Goal: Task Accomplishment & Management: Complete application form

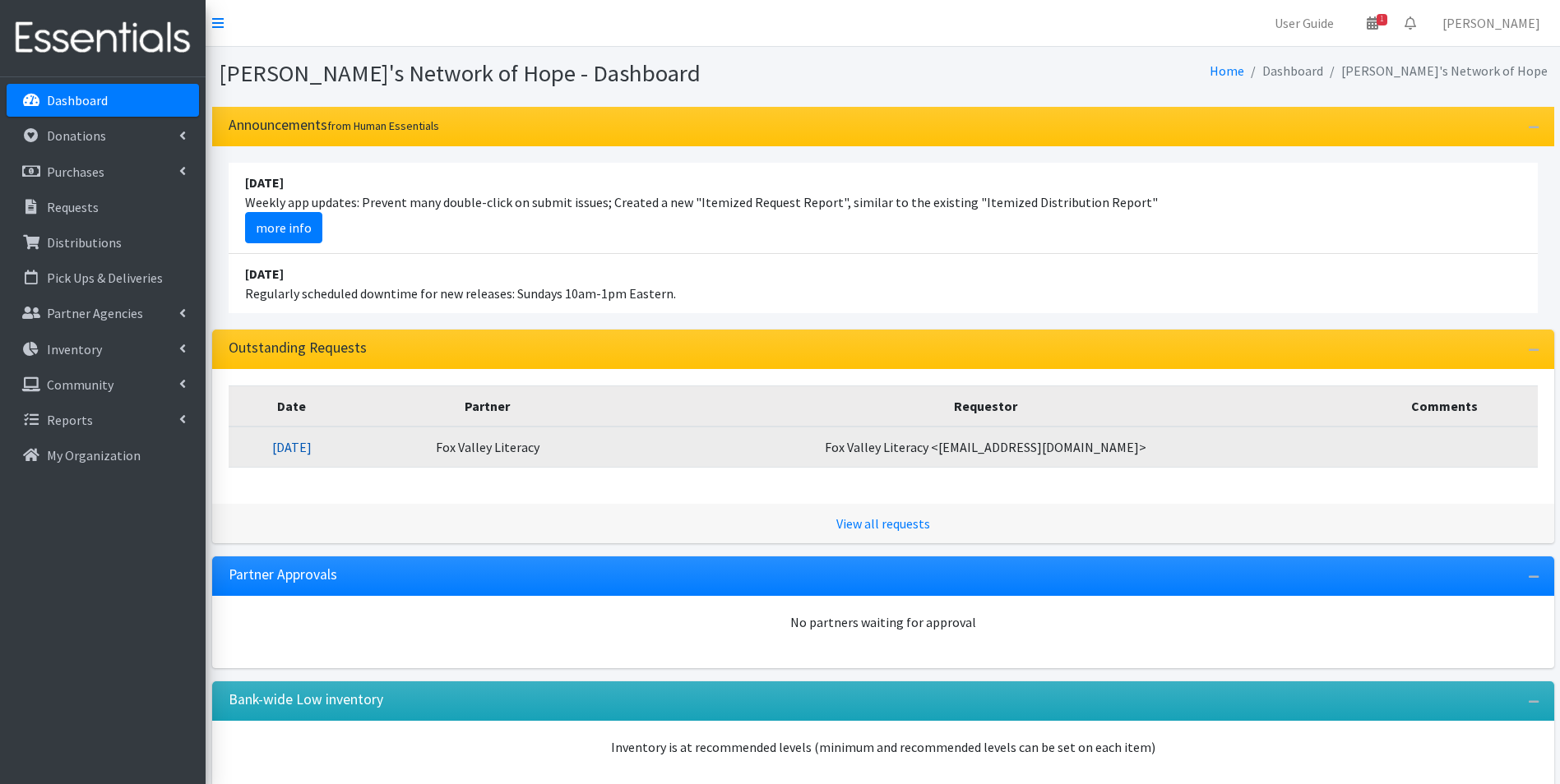
click at [312, 448] on link "08/27/2025" at bounding box center [291, 446] width 40 height 16
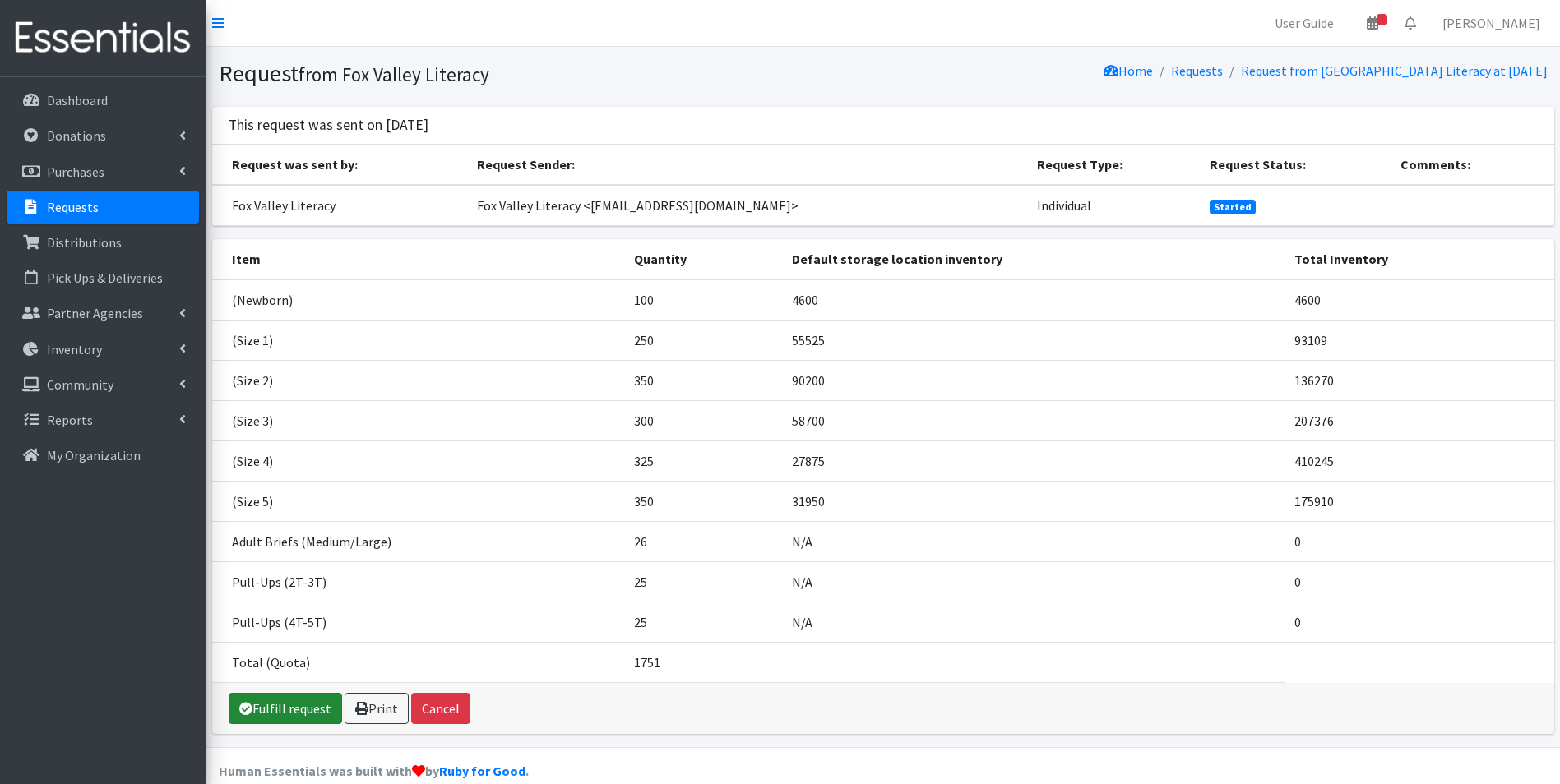
click at [290, 707] on link "Fulfill request" at bounding box center [285, 708] width 113 height 31
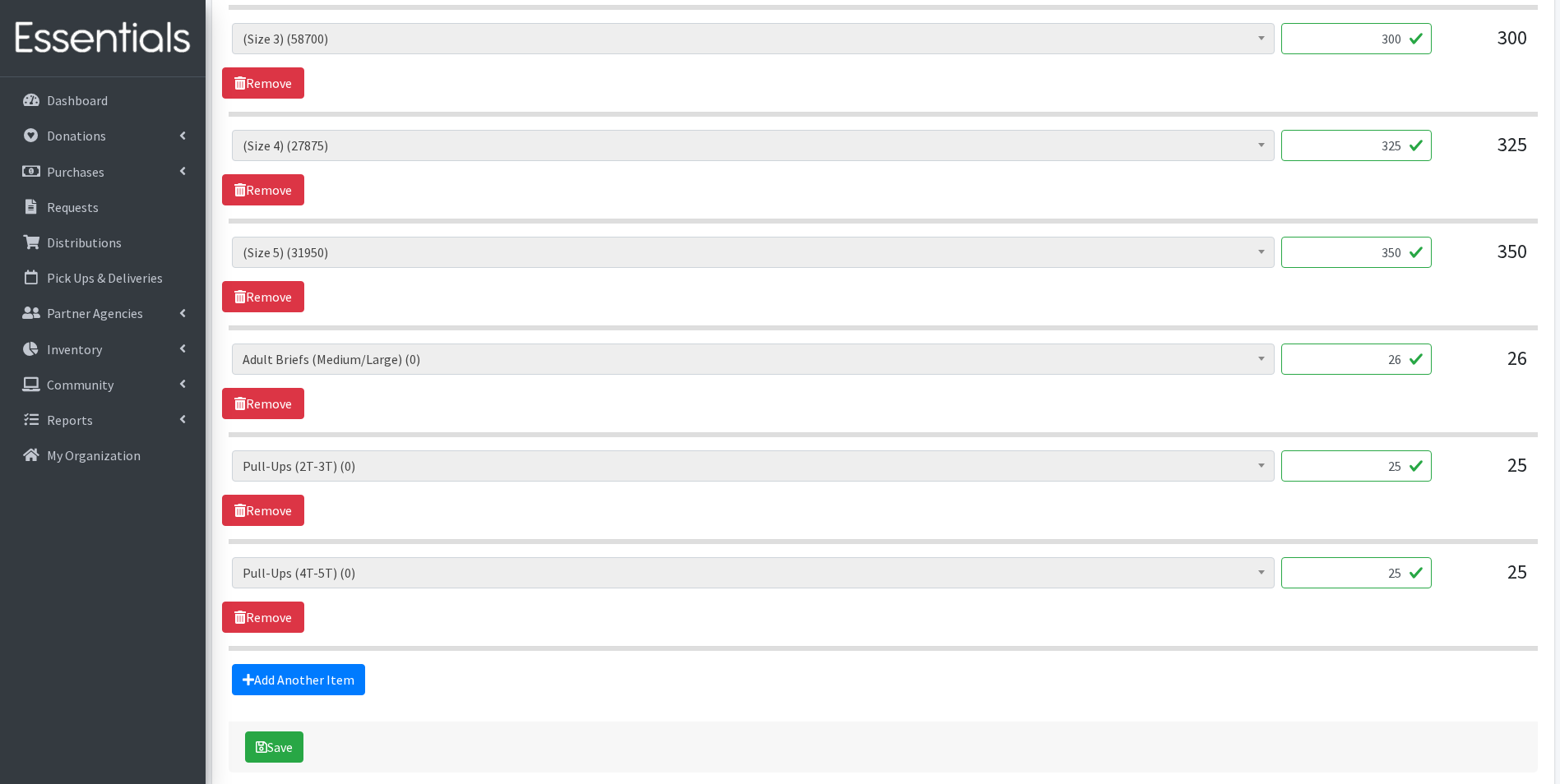
scroll to position [1068, 0]
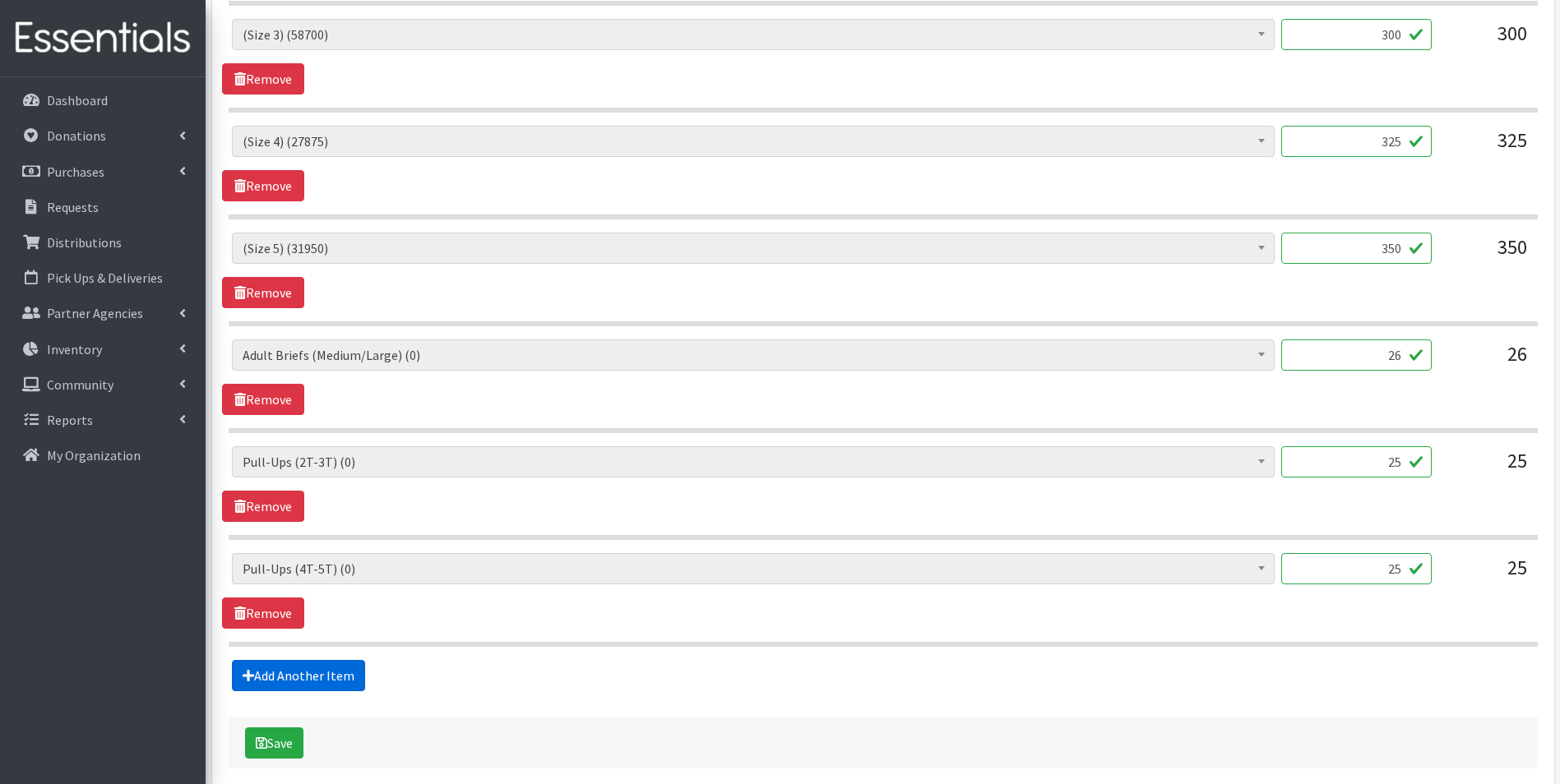
click at [302, 679] on link "Add Another Item" at bounding box center [298, 676] width 133 height 31
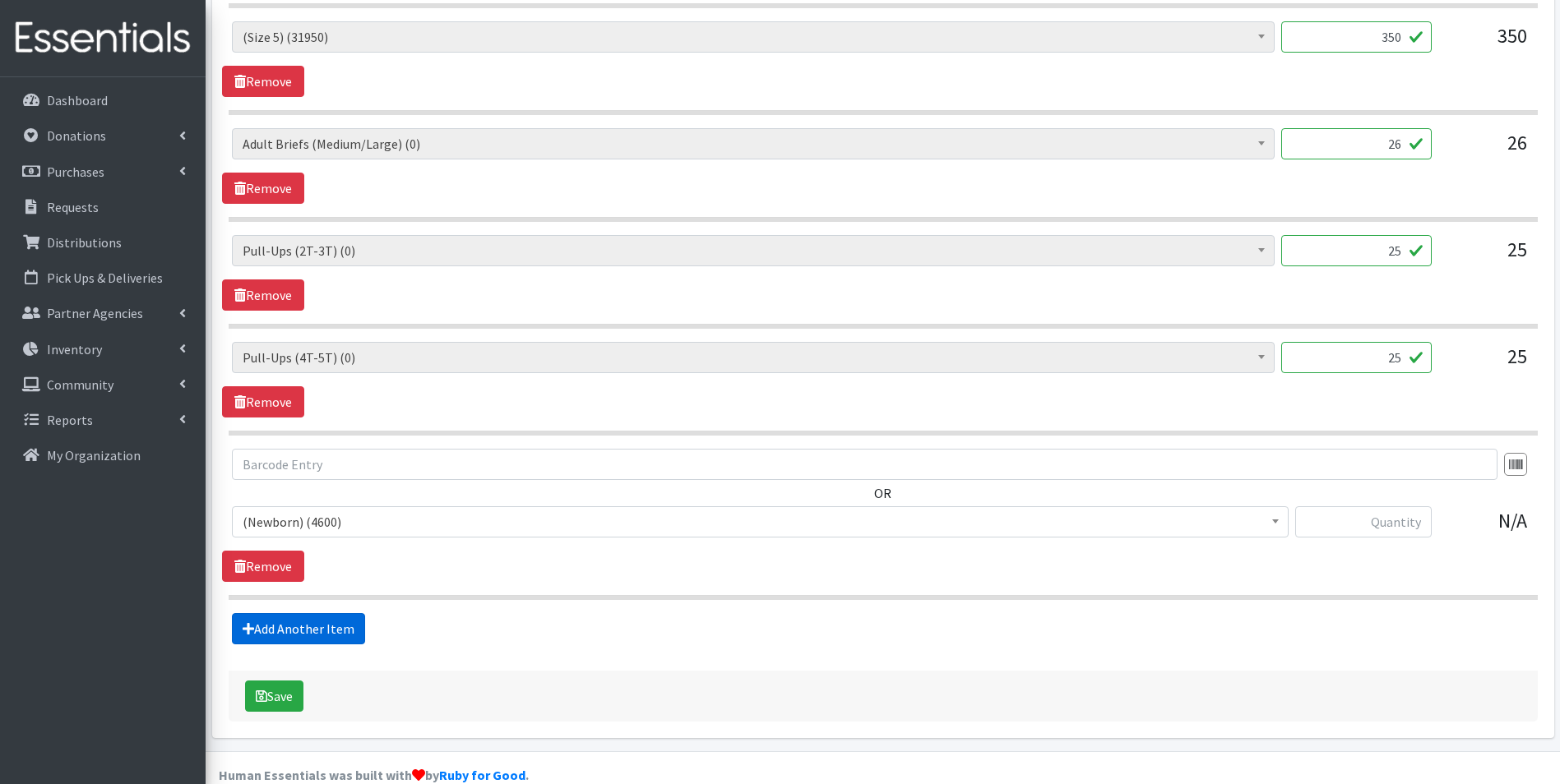
scroll to position [1309, 0]
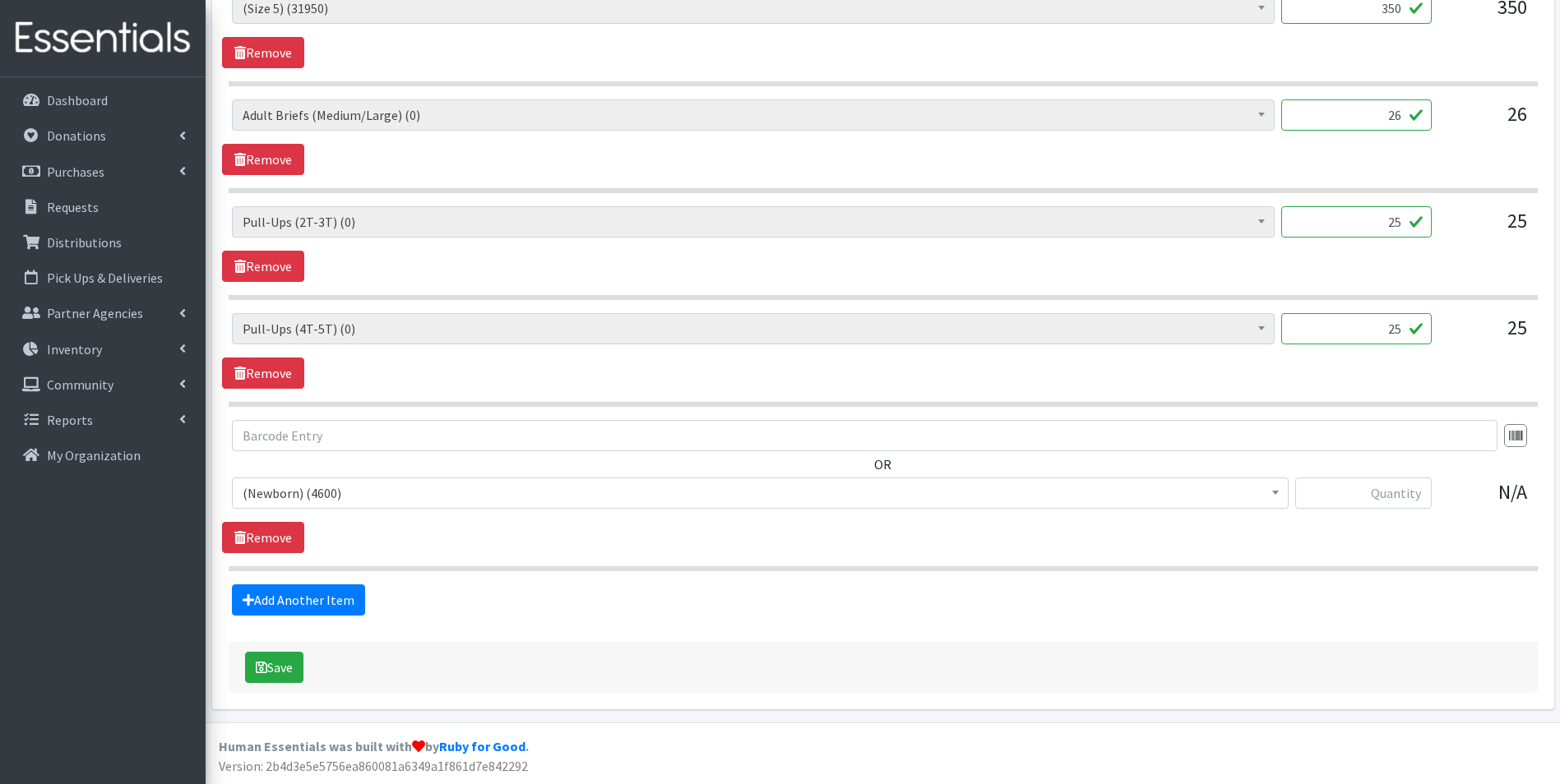
click at [349, 494] on span "(Newborn) (4600)" at bounding box center [760, 493] width 1035 height 23
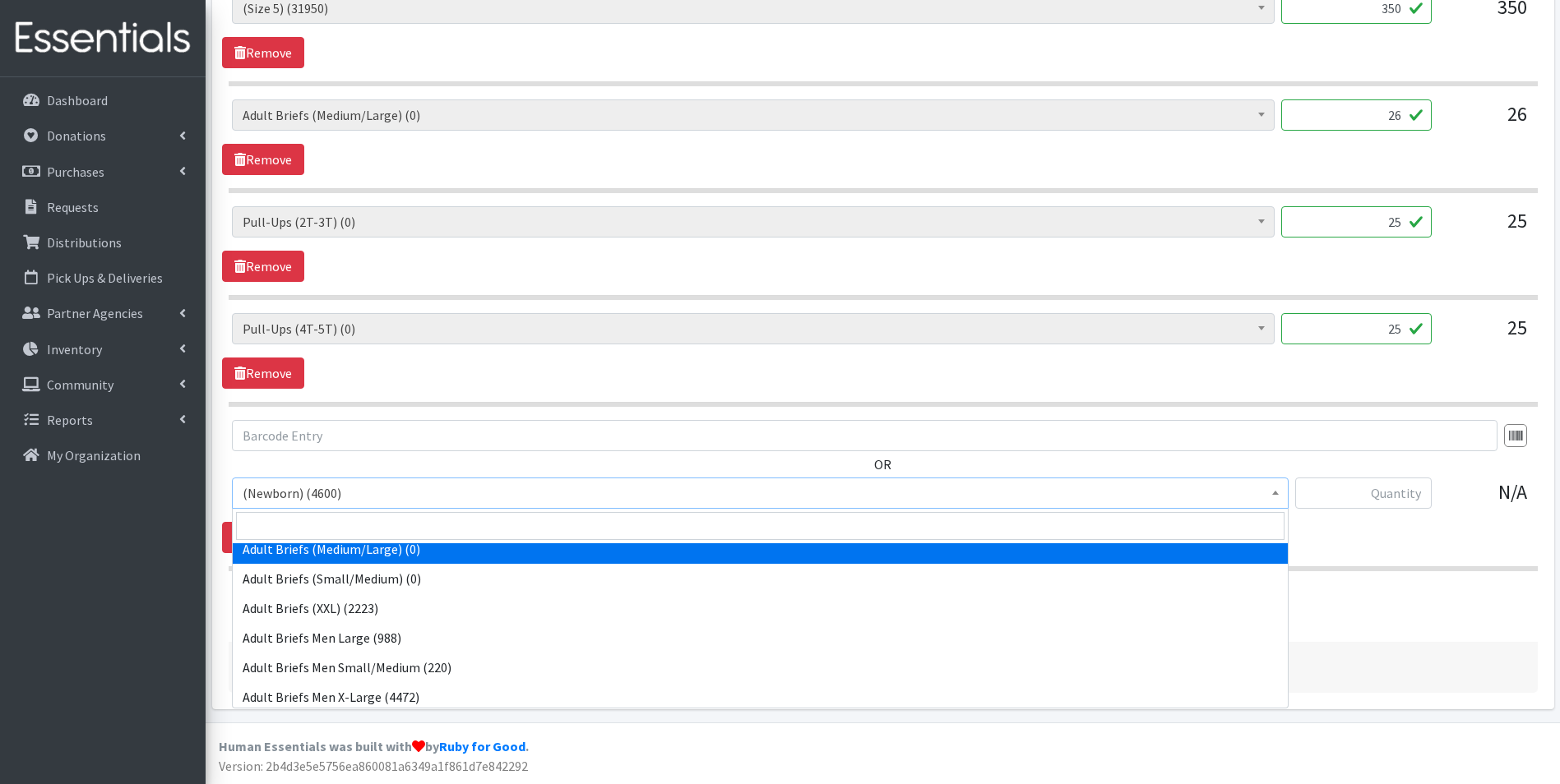
scroll to position [246, 0]
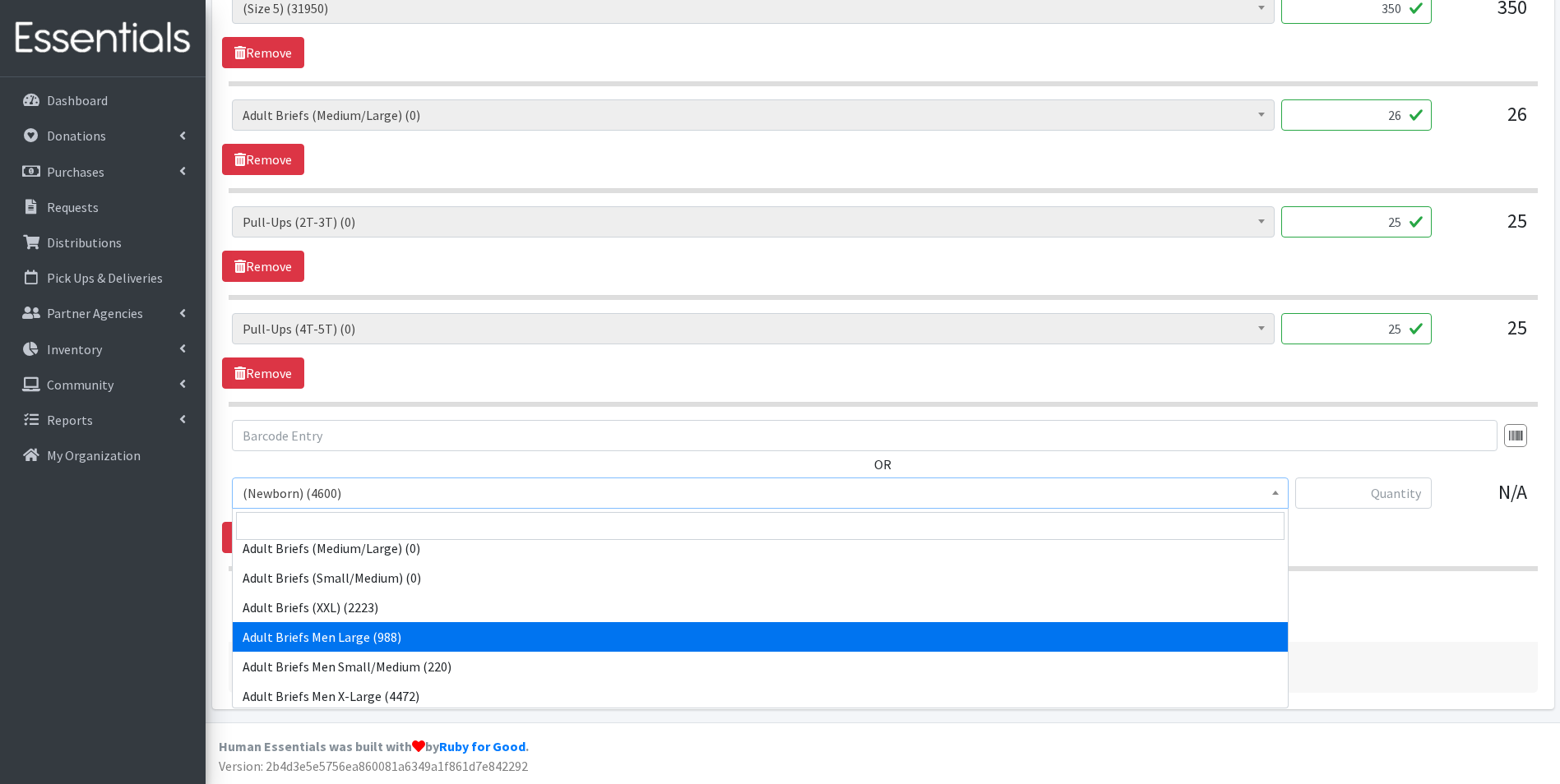
select select "14496"
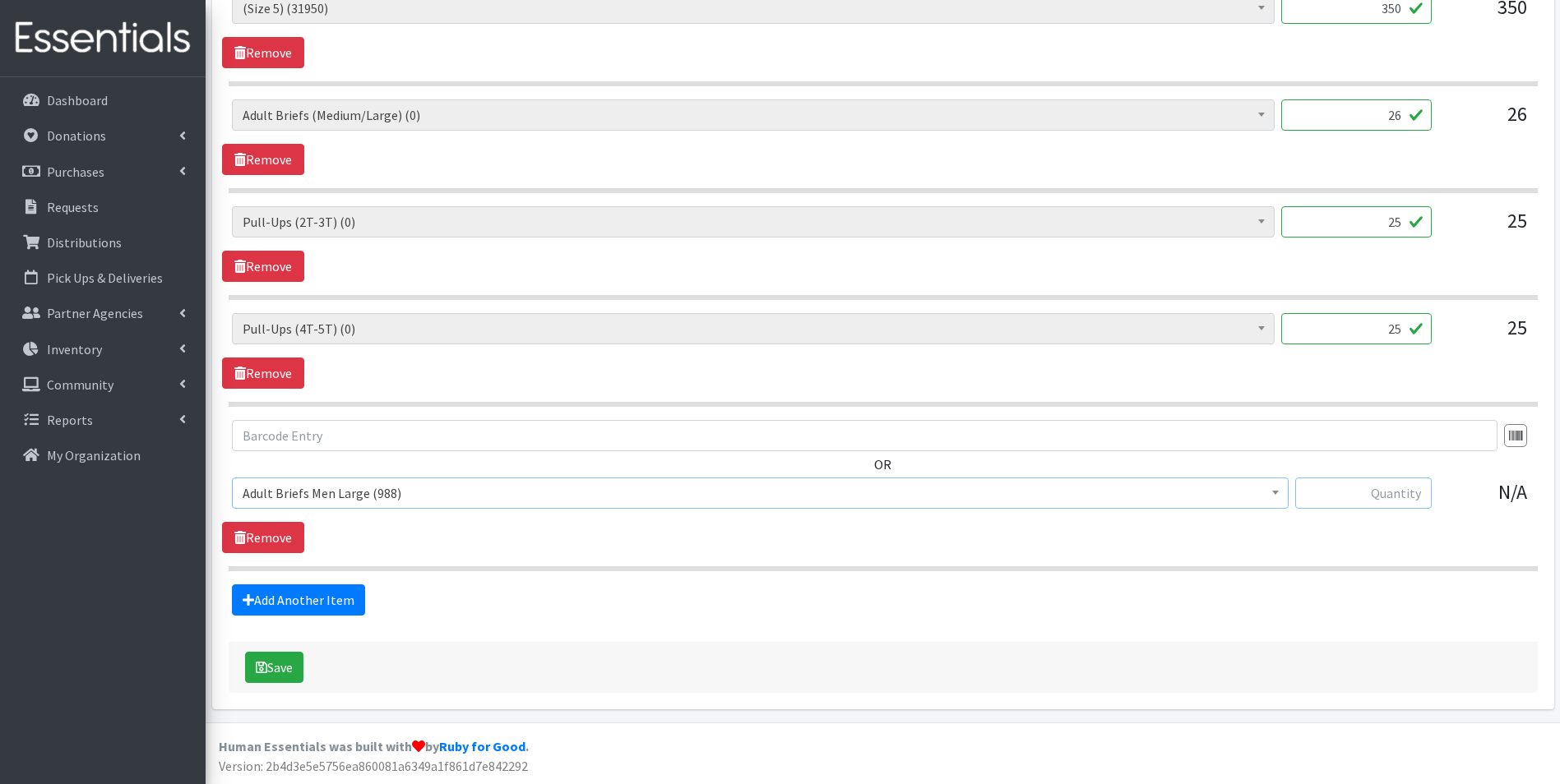
click at [1397, 501] on input "text" at bounding box center [1363, 493] width 136 height 31
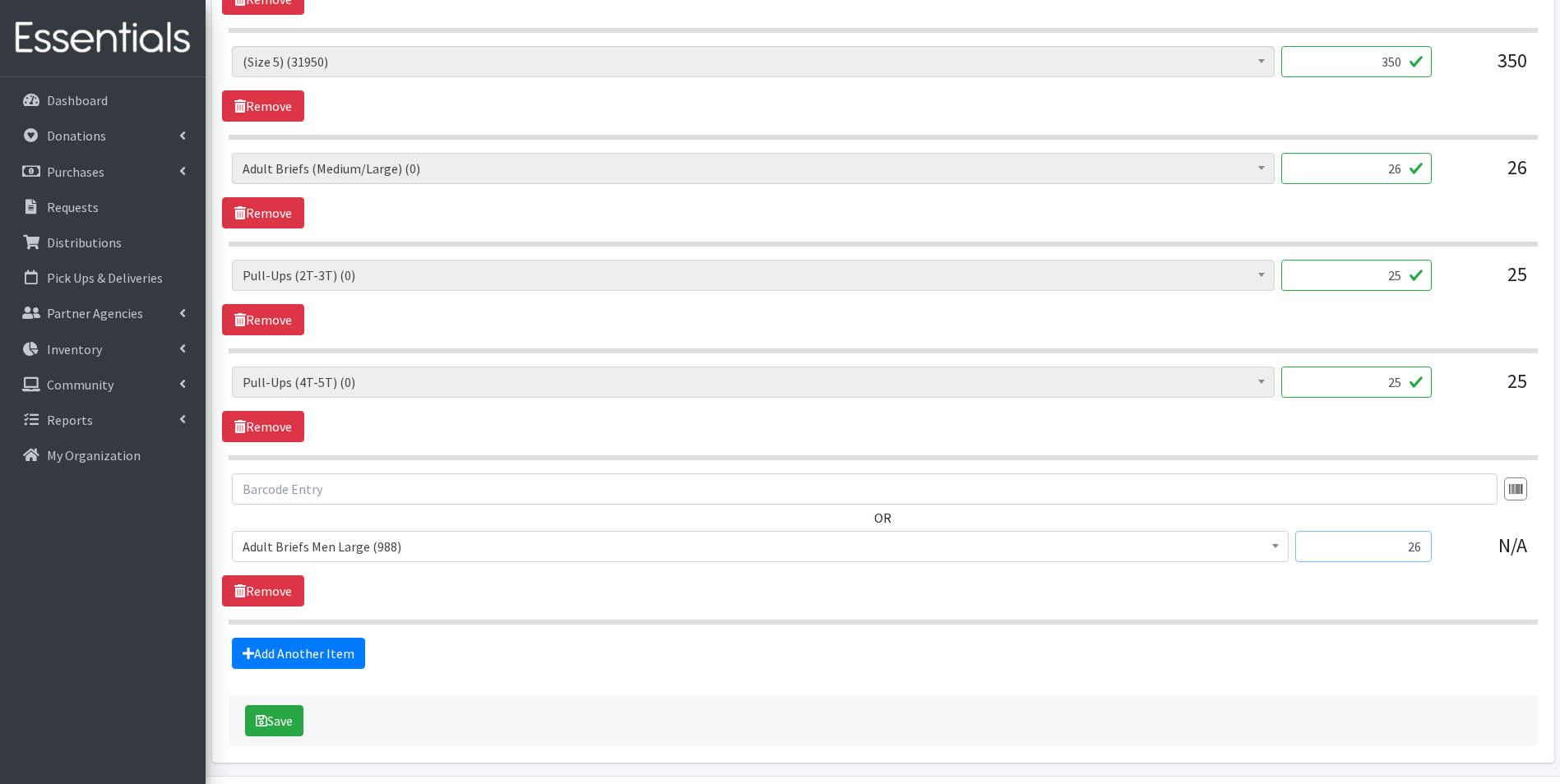
scroll to position [1227, 0]
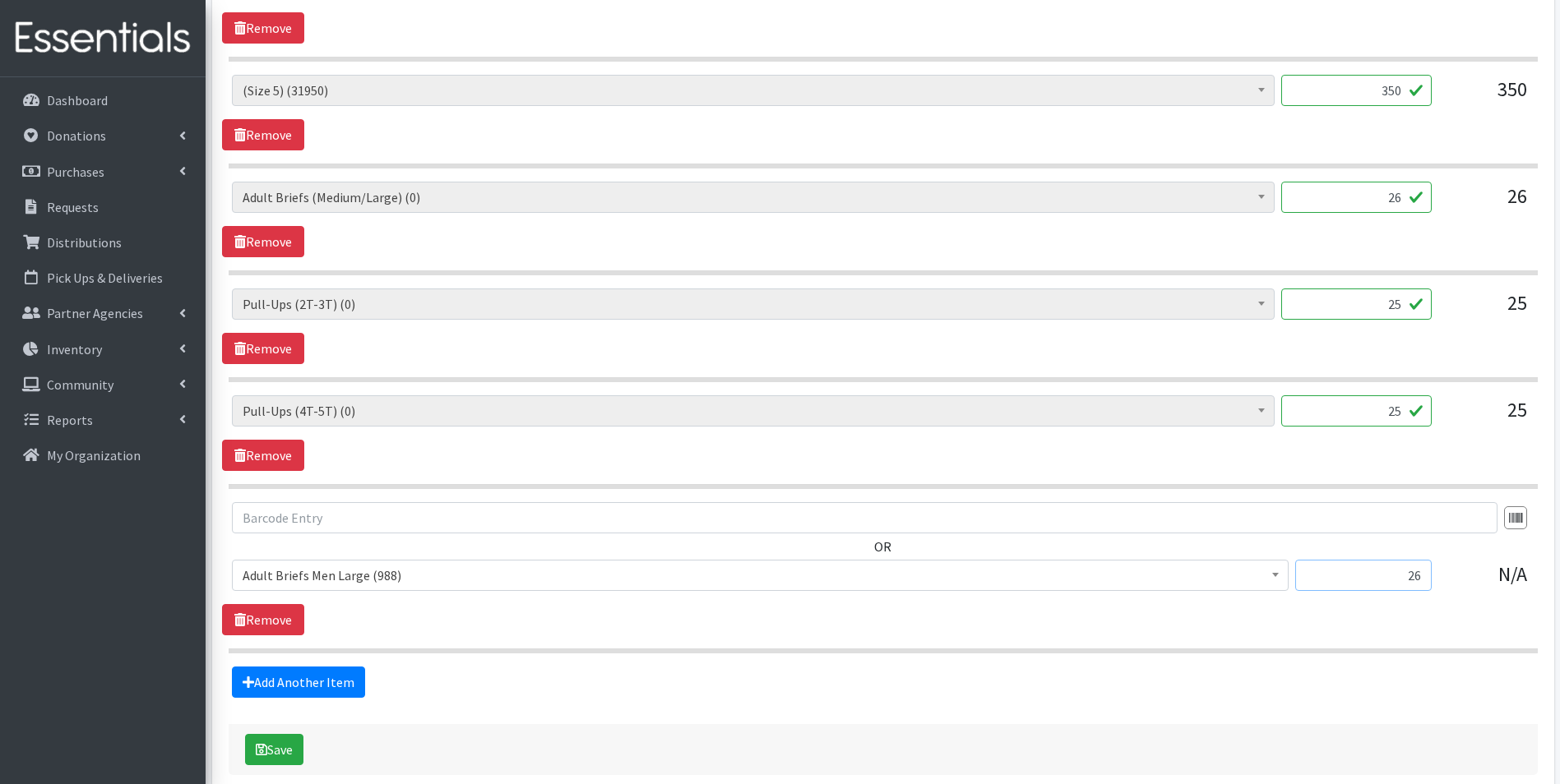
type input "26"
drag, startPoint x: 1370, startPoint y: 200, endPoint x: 1496, endPoint y: 204, distance: 126.1
click at [1496, 204] on div "(Newborn) (4600) (Preemie) (3417) (Size 1) (55525) (Size 2) (90200) (Size 3) (5…" at bounding box center [882, 204] width 1302 height 44
drag, startPoint x: 1388, startPoint y: 309, endPoint x: 1413, endPoint y: 309, distance: 25.0
click at [1413, 309] on input "25" at bounding box center [1357, 304] width 151 height 31
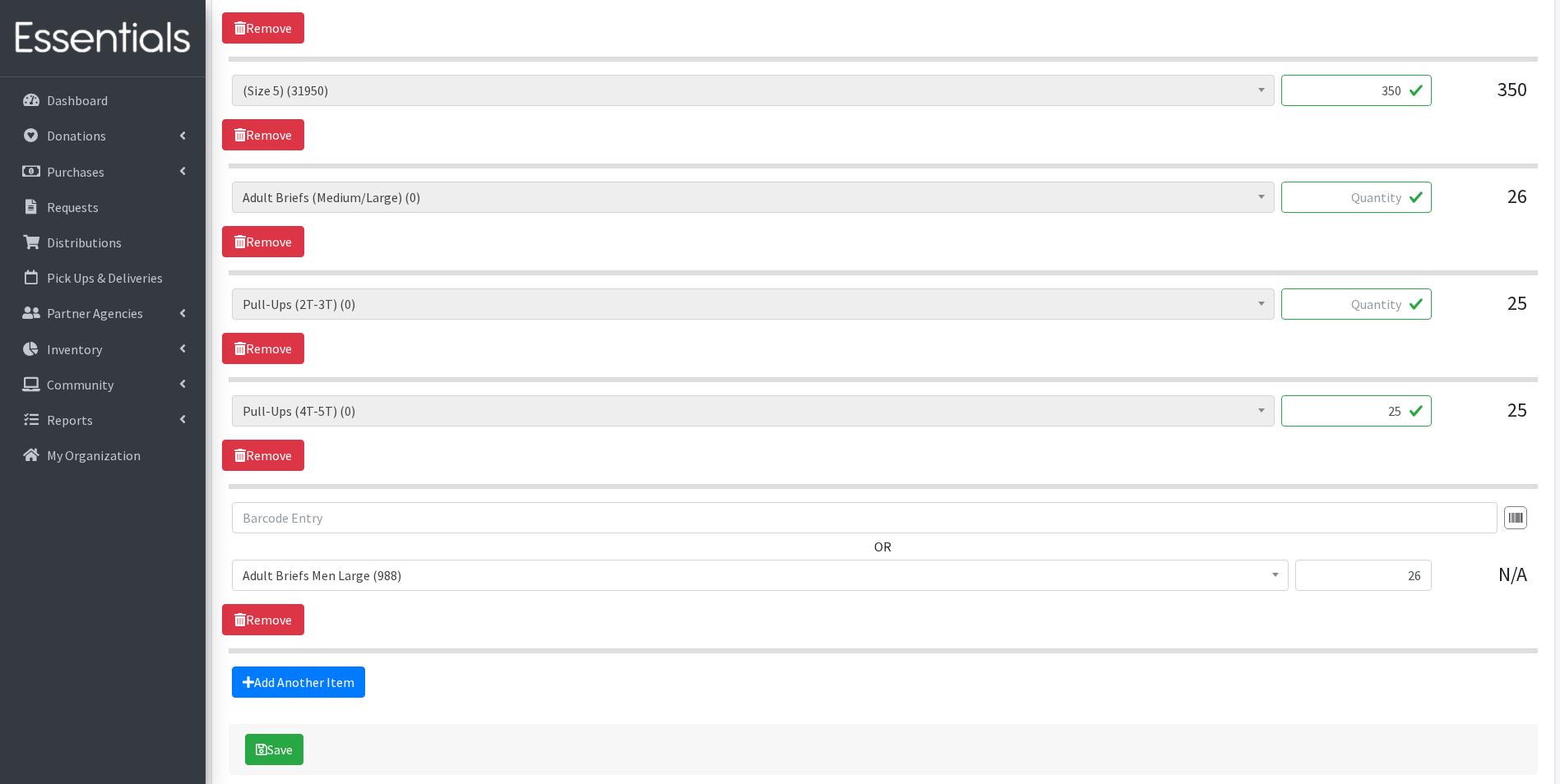
drag, startPoint x: 1388, startPoint y: 408, endPoint x: 1439, endPoint y: 408, distance: 51.0
click at [1439, 408] on div "(Newborn) (4600) (Preemie) (3417) (Size 1) (55525) (Size 2) (90200) (Size 3) (5…" at bounding box center [882, 417] width 1302 height 44
click at [291, 685] on link "Add Another Item" at bounding box center [298, 682] width 133 height 31
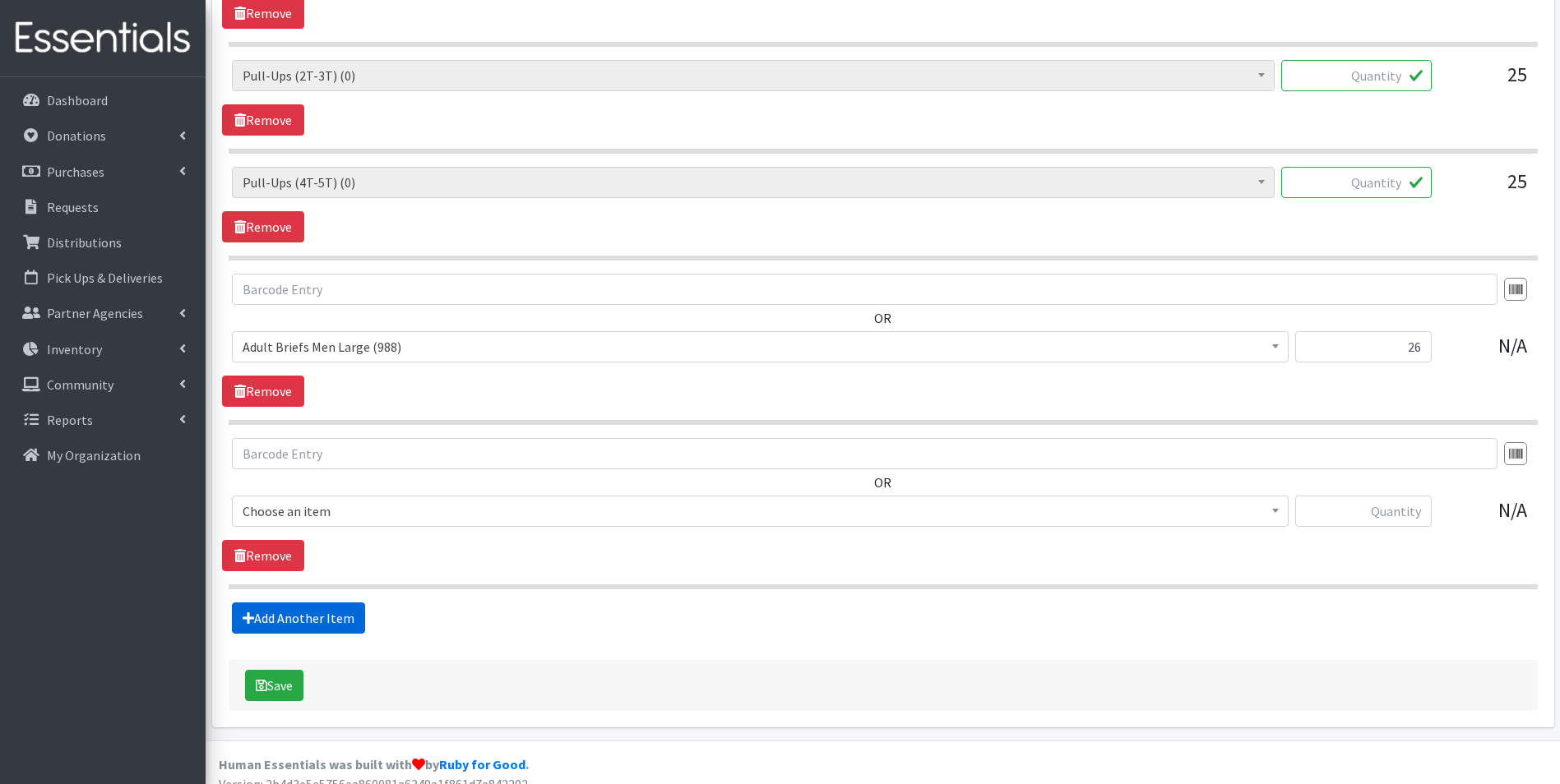
scroll to position [1473, 0]
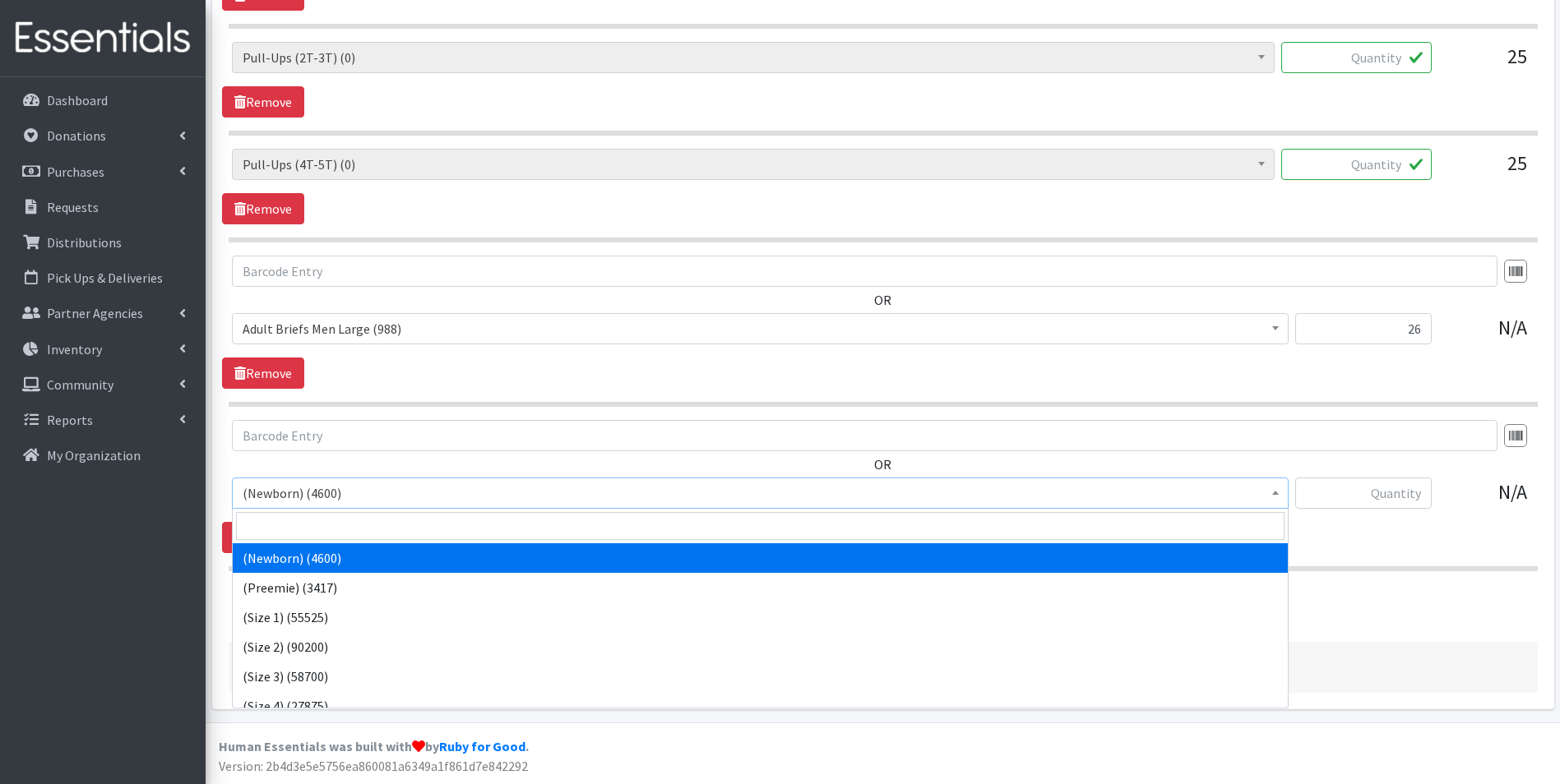
click at [371, 494] on span "(Newborn) (4600)" at bounding box center [760, 493] width 1035 height 23
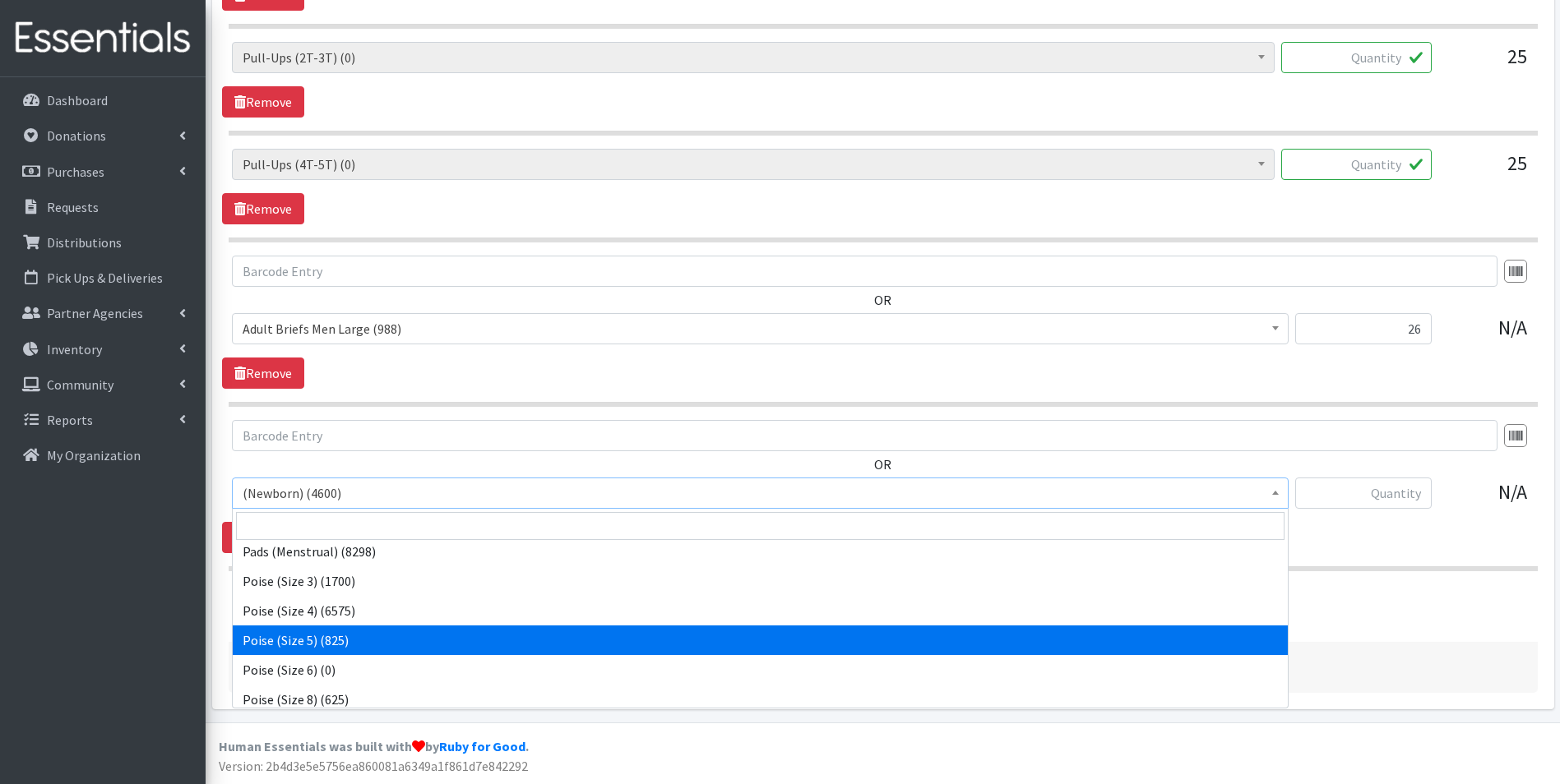
scroll to position [1562, 0]
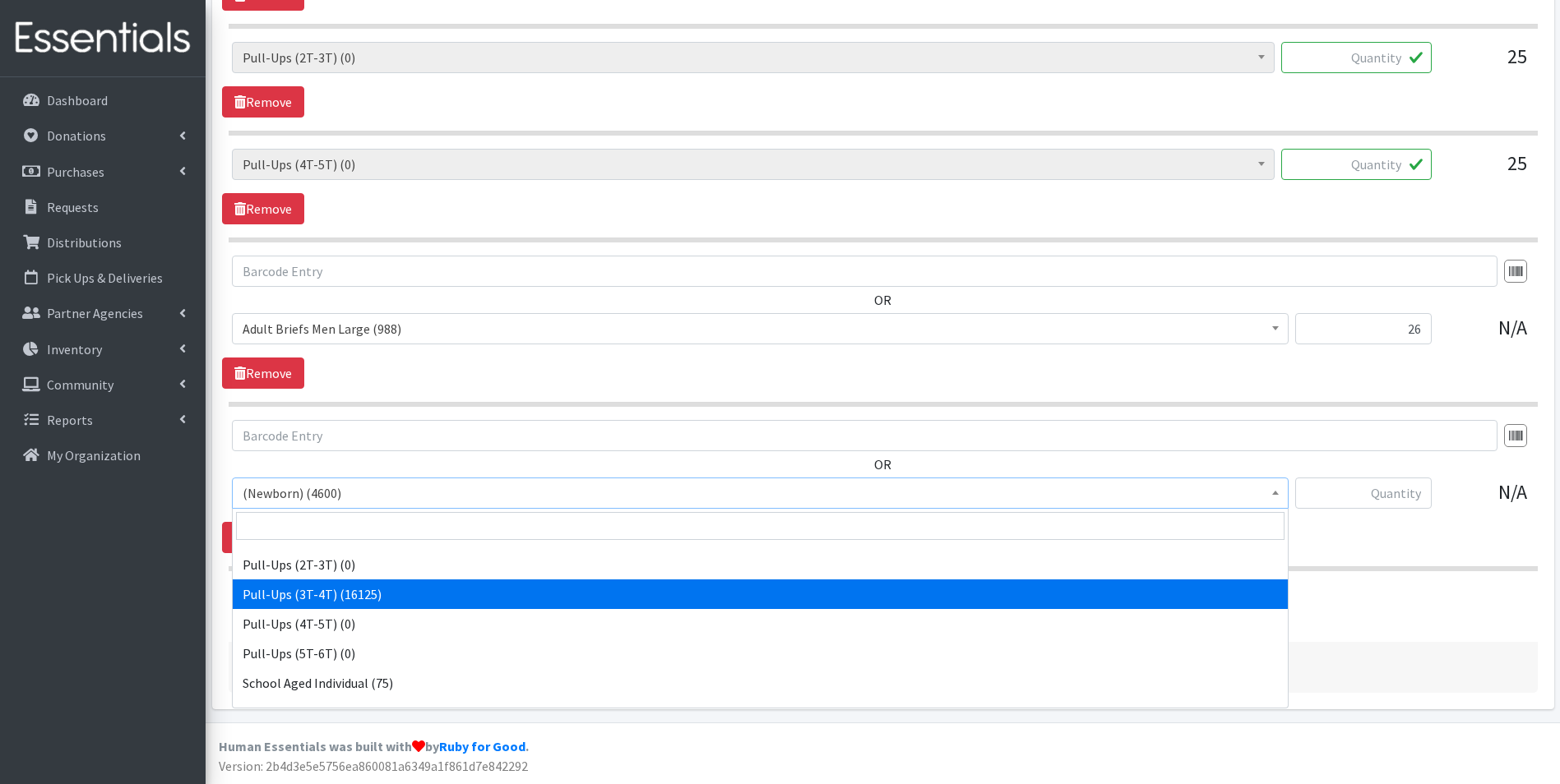
select select "14494"
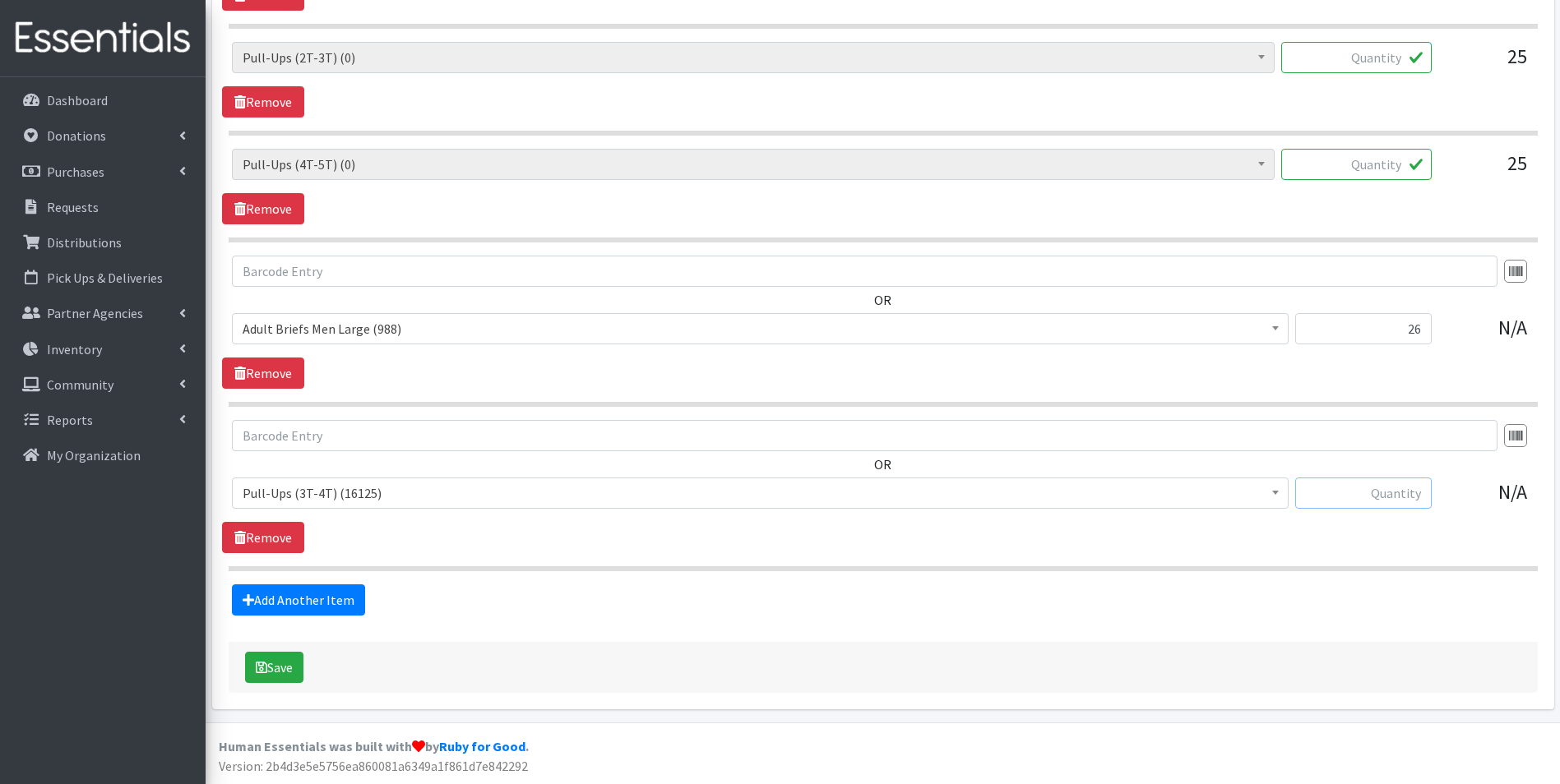
click at [1384, 498] on input "text" at bounding box center [1363, 493] width 136 height 31
type input "25"
click at [276, 663] on button "Save" at bounding box center [274, 667] width 58 height 31
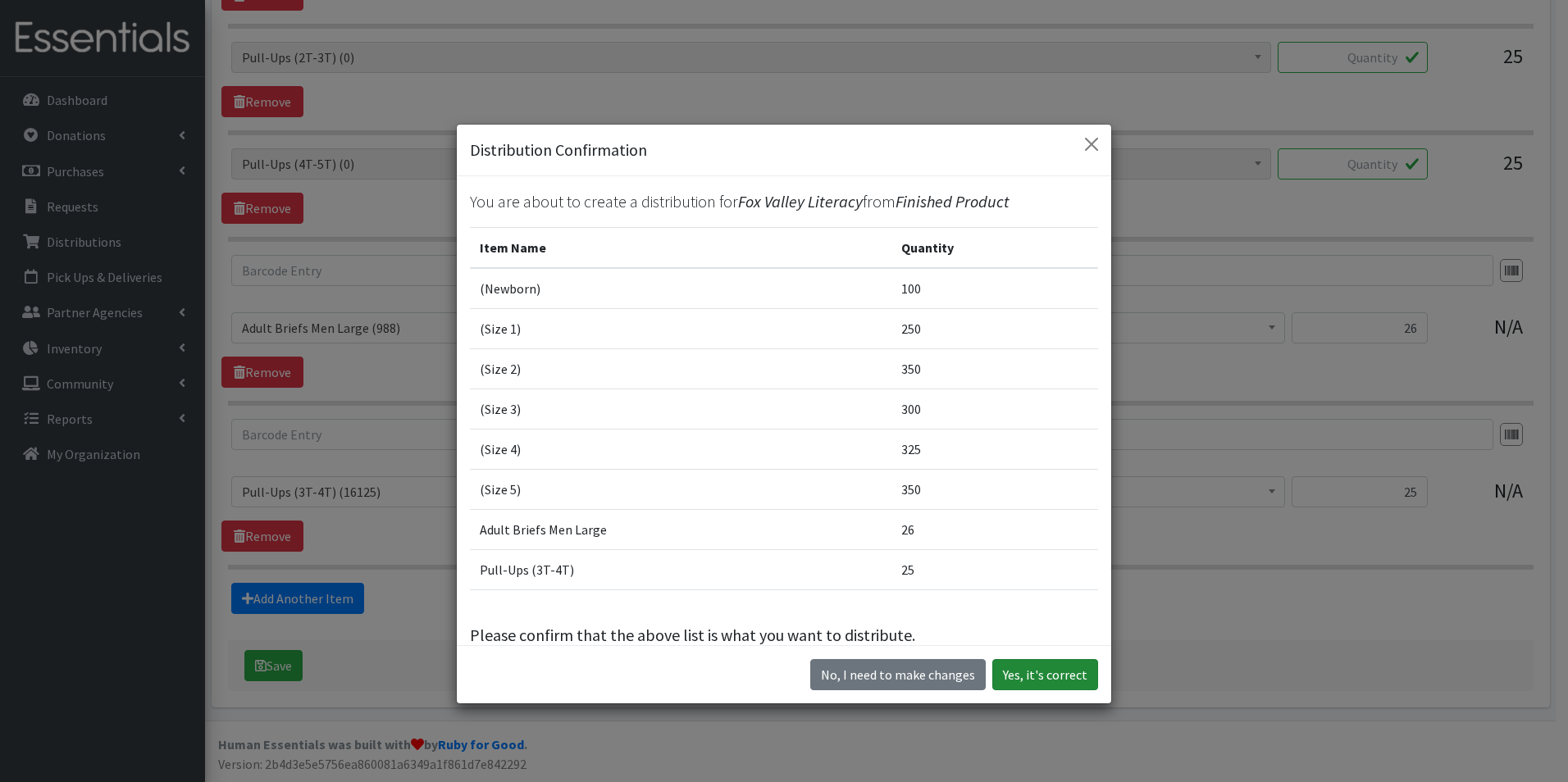
click at [1050, 674] on button "Yes, it's correct" at bounding box center [1045, 675] width 106 height 31
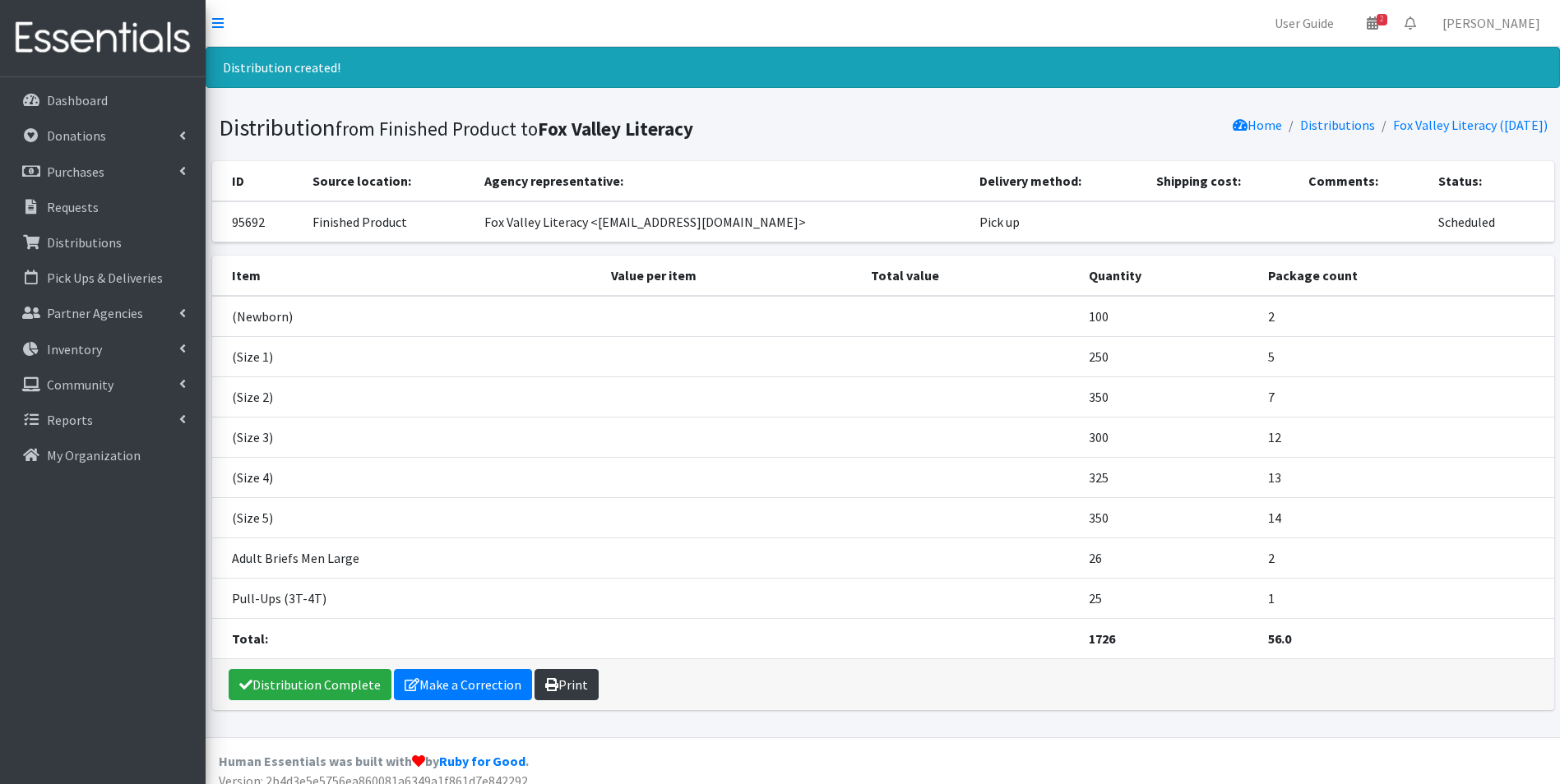
click at [573, 679] on link "Print" at bounding box center [567, 684] width 64 height 31
click at [481, 689] on link "Make a Correction" at bounding box center [462, 684] width 138 height 31
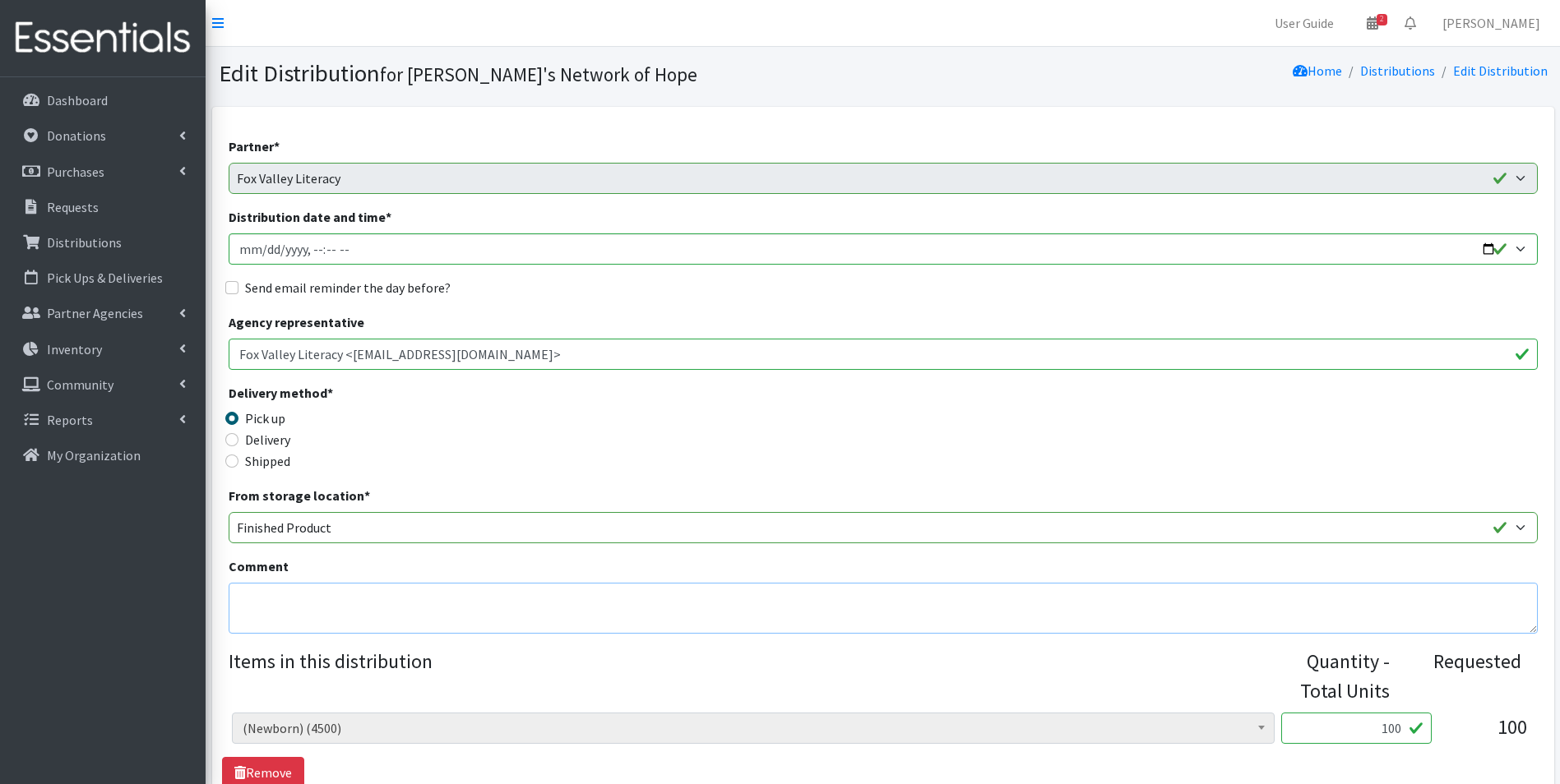
click at [306, 585] on textarea "Comment" at bounding box center [883, 608] width 1309 height 51
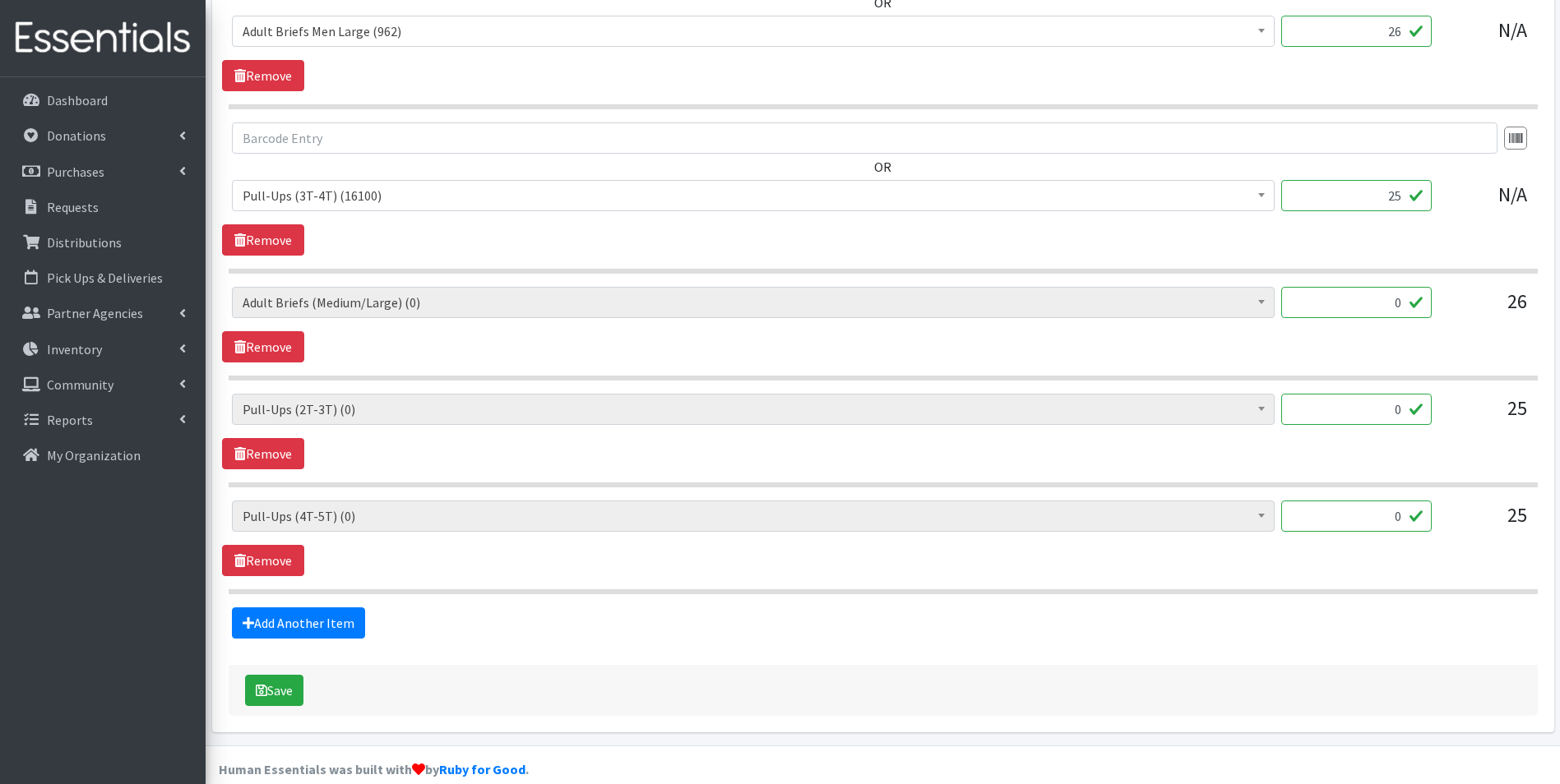
scroll to position [1398, 0]
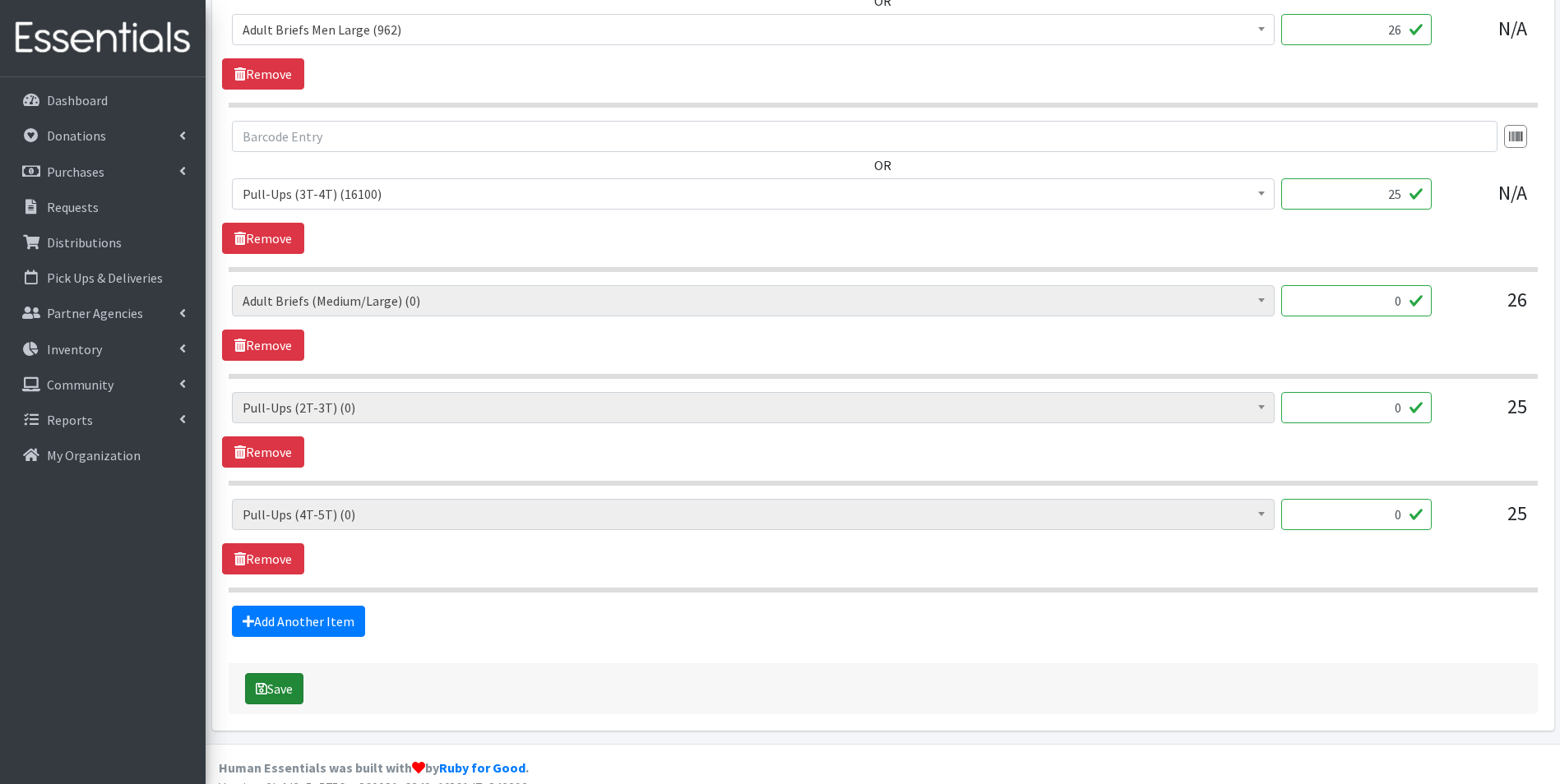
type textarea "**Please note that we are still out of size 2T-3T and 4T-5T Pull-ups. We will n…"
click at [289, 692] on button "Save" at bounding box center [274, 688] width 58 height 31
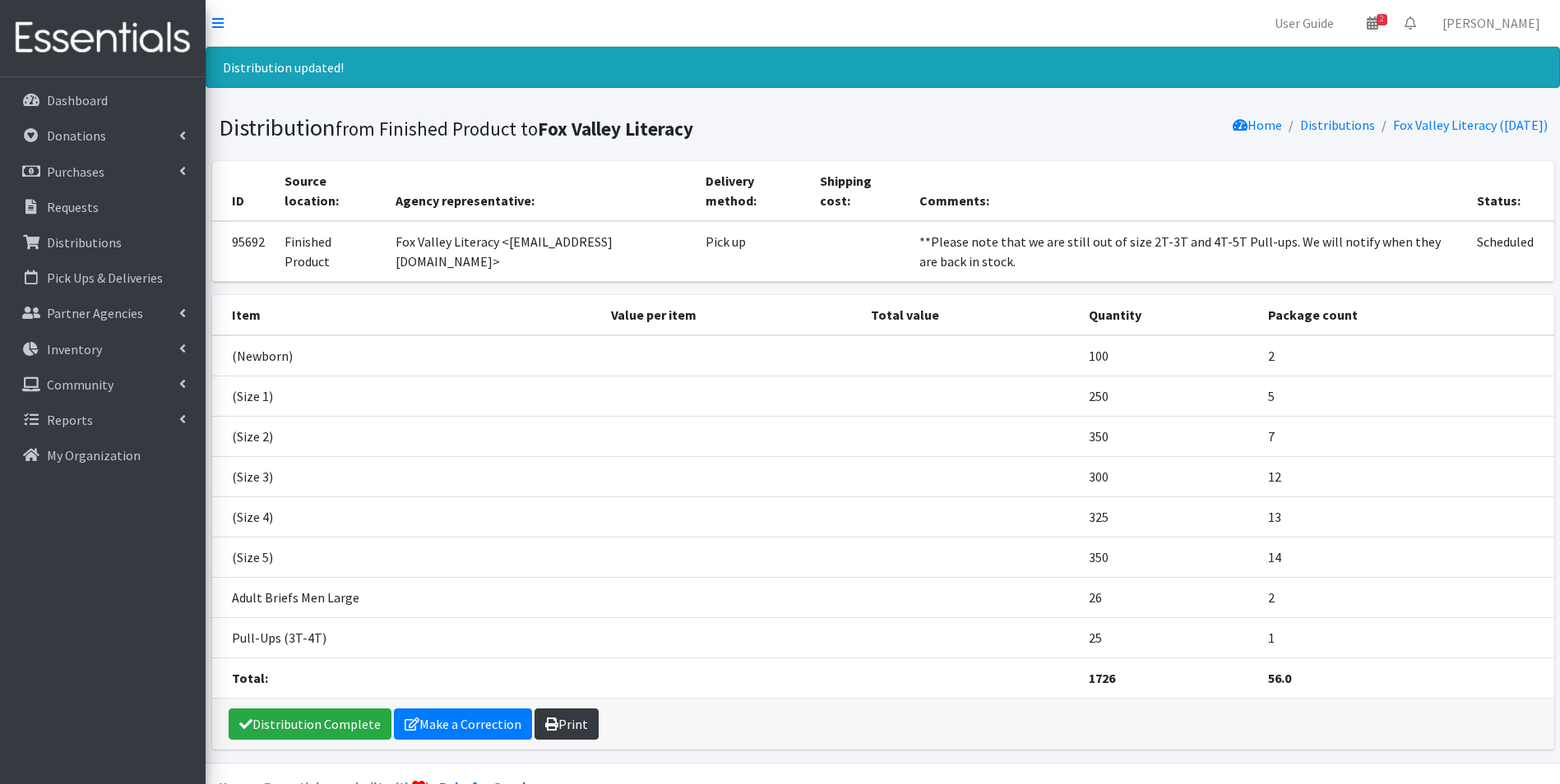
click at [584, 727] on link "Print" at bounding box center [567, 724] width 64 height 31
click at [466, 728] on link "Make a Correction" at bounding box center [462, 724] width 138 height 31
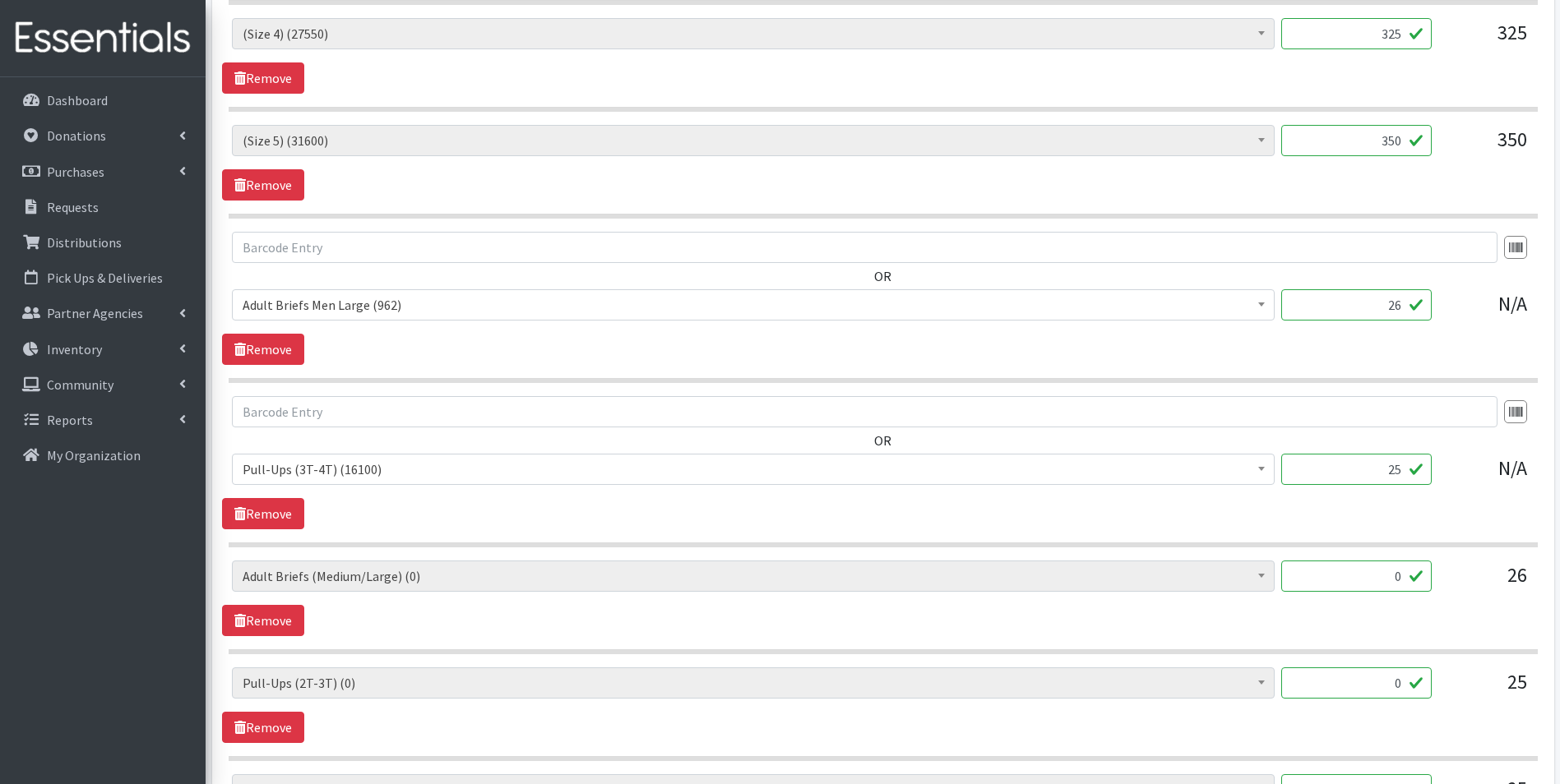
scroll to position [1151, 0]
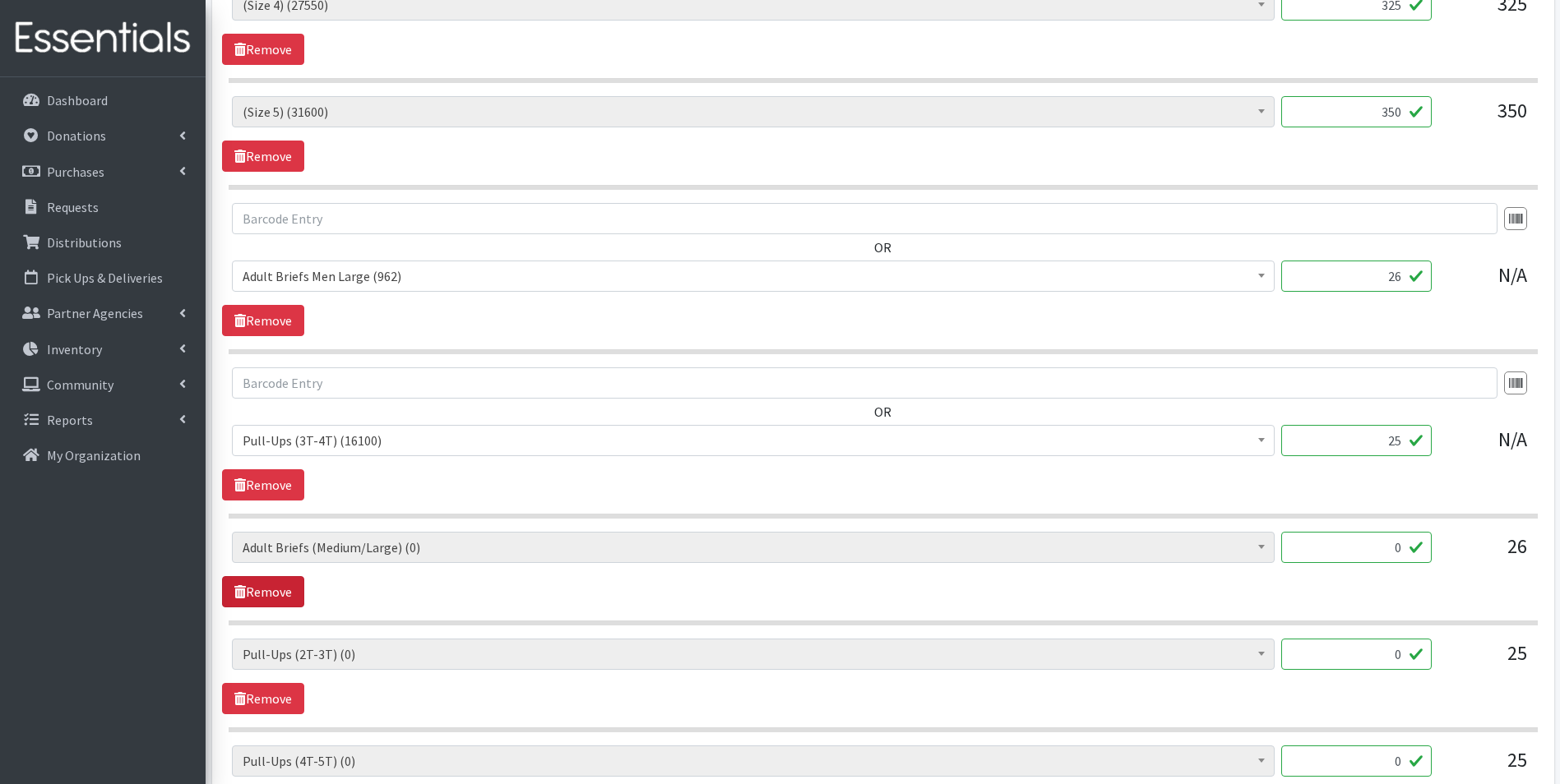
click at [271, 589] on link "Remove" at bounding box center [263, 592] width 82 height 31
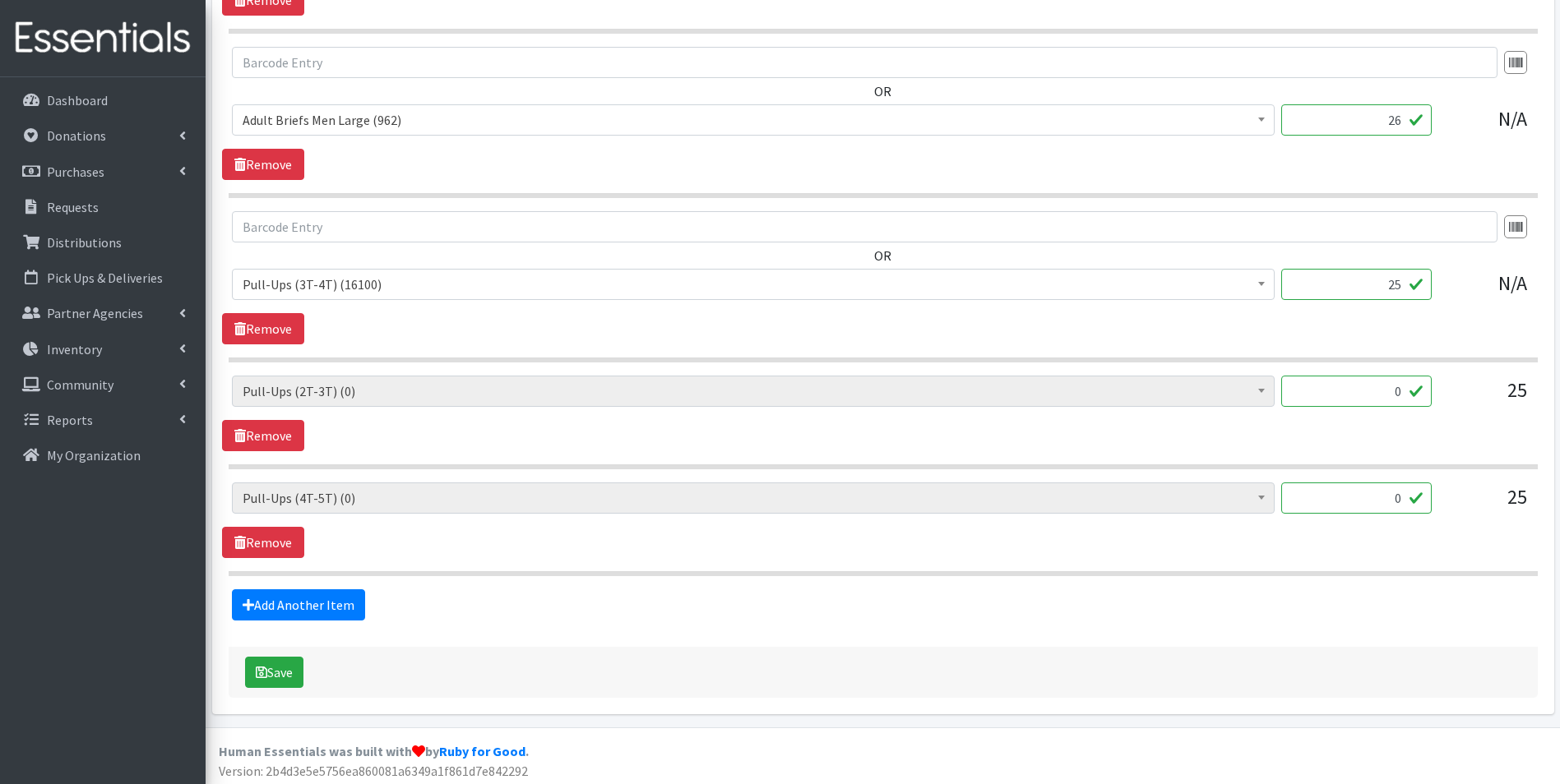
scroll to position [1312, 0]
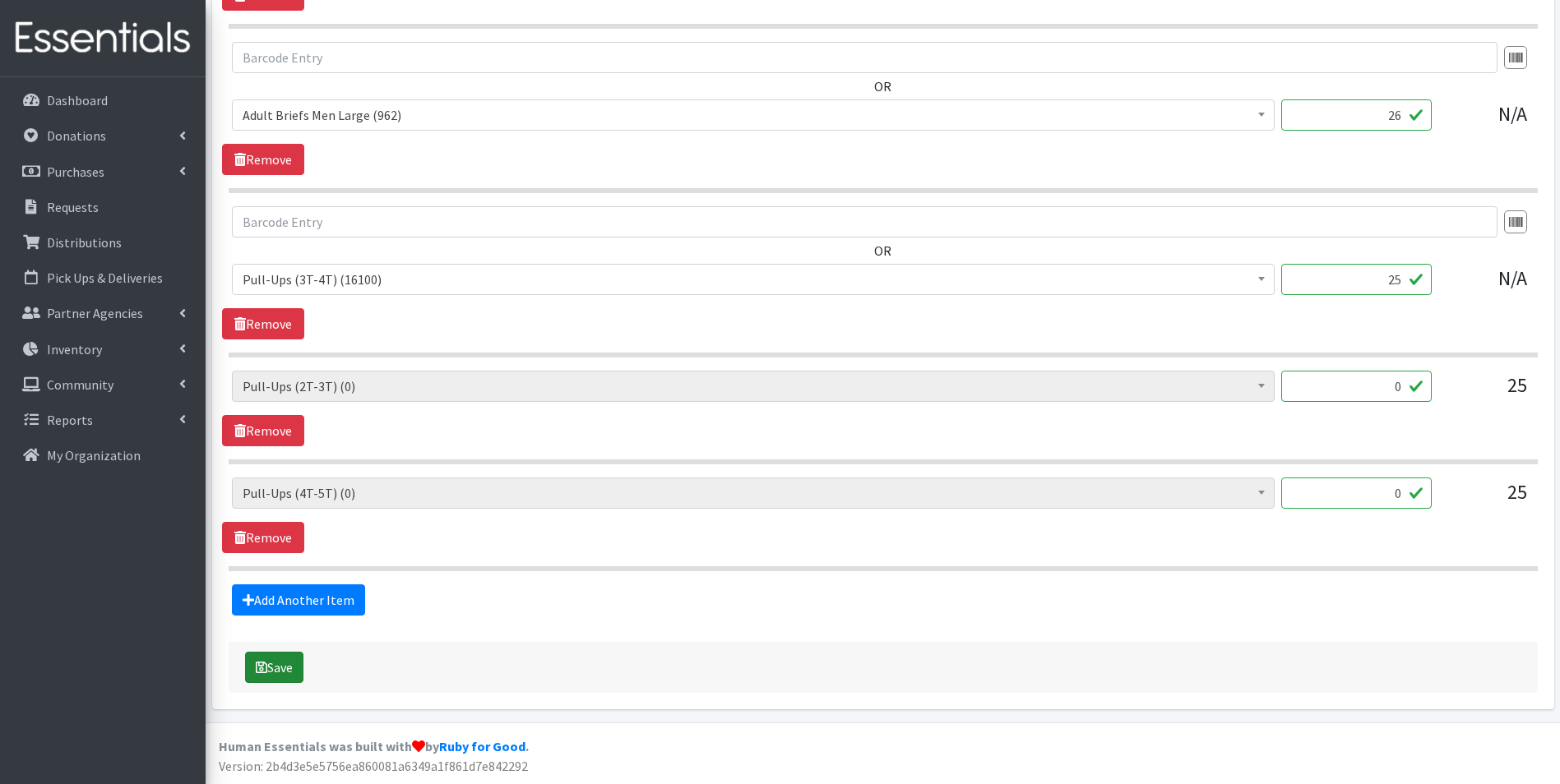
click at [268, 659] on button "Save" at bounding box center [274, 667] width 58 height 31
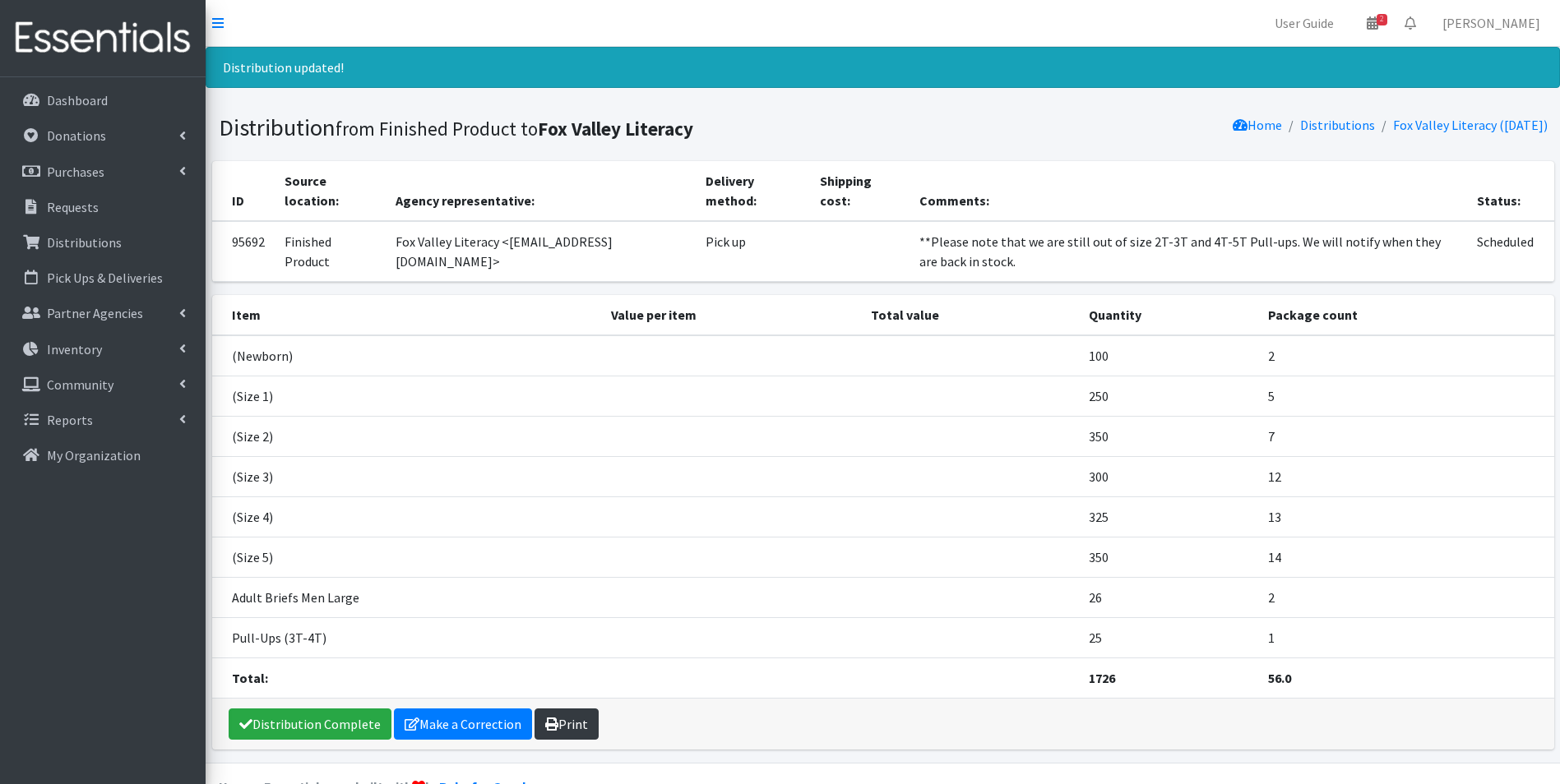
click at [563, 721] on link "Print" at bounding box center [567, 724] width 64 height 31
click at [95, 95] on p "Dashboard" at bounding box center [77, 100] width 61 height 16
